Goal: Find specific page/section: Find specific page/section

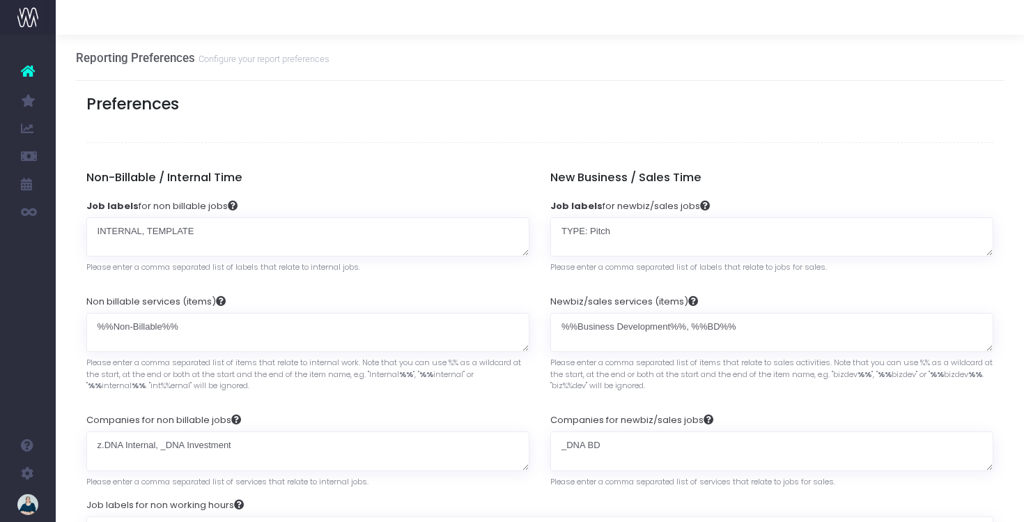
click at [29, 76] on icon at bounding box center [28, 71] width 14 height 18
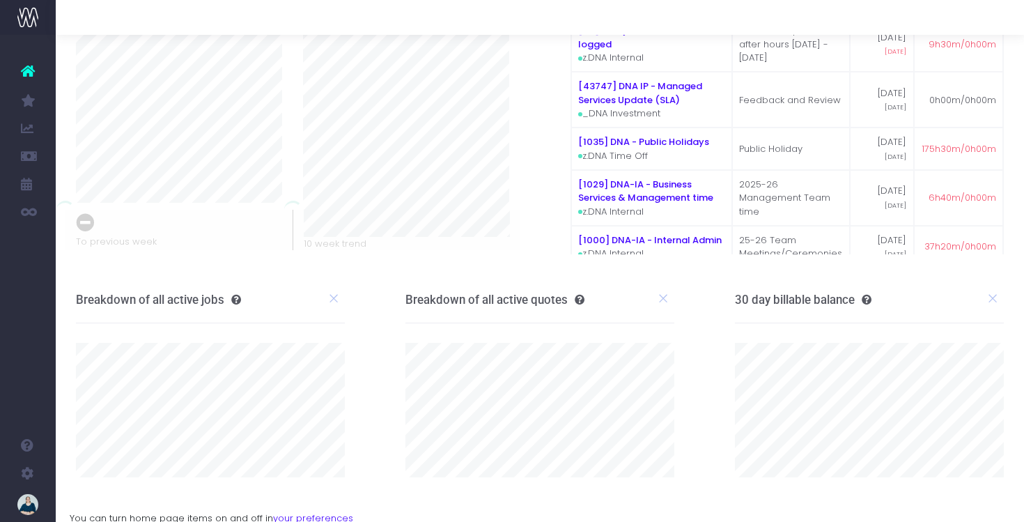
scroll to position [108, 0]
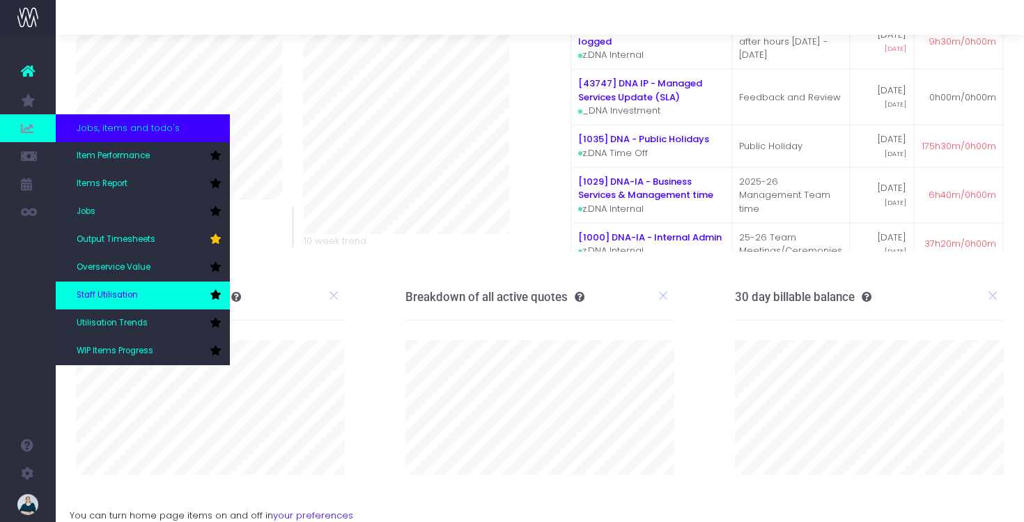
click at [116, 288] on link "Staff Utilisation" at bounding box center [143, 295] width 174 height 28
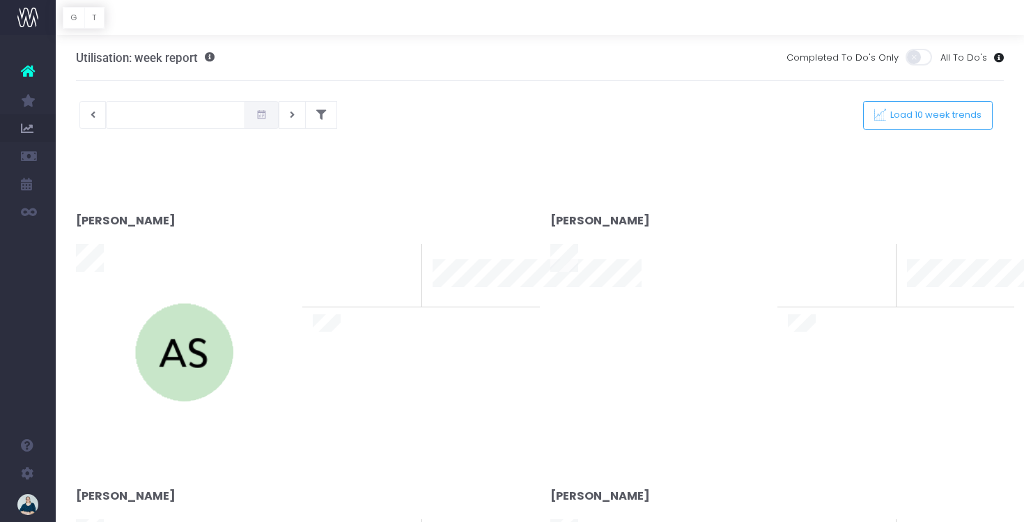
type input "[DATE]"
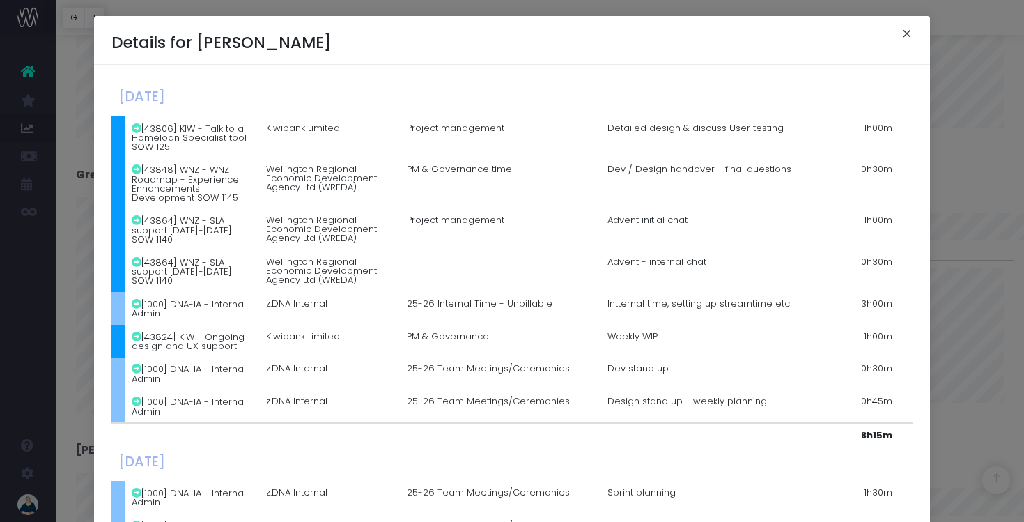
click at [908, 31] on button "×" at bounding box center [906, 35] width 29 height 22
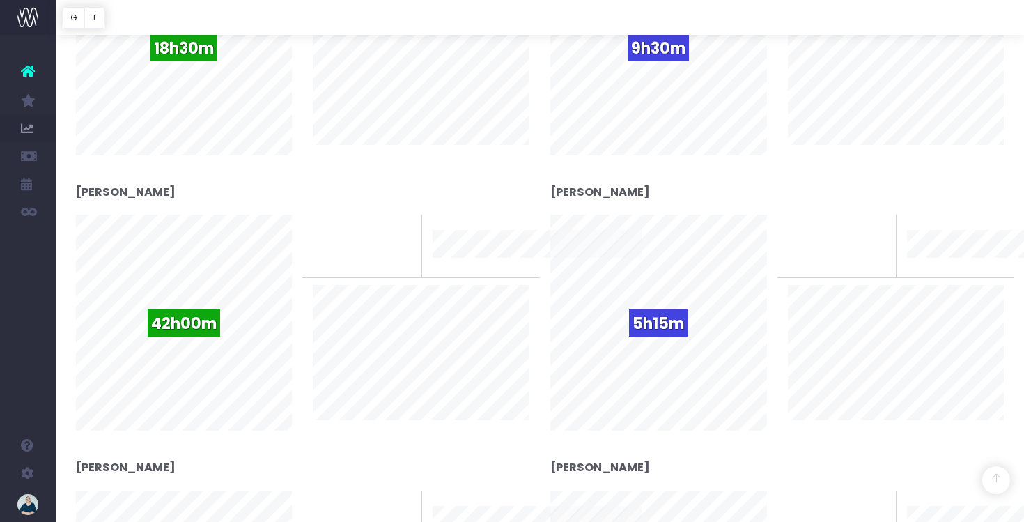
scroll to position [2130, 0]
